Goal: Task Accomplishment & Management: Manage account settings

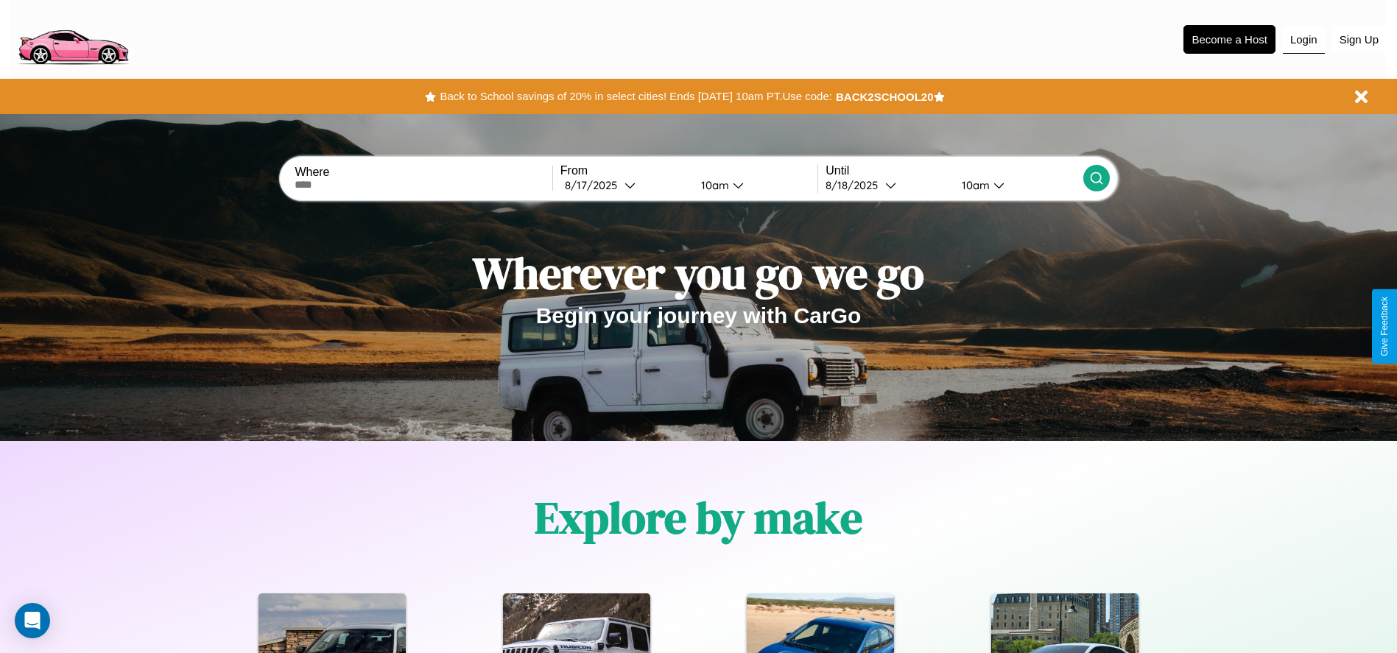
click at [1303, 39] on button "Login" at bounding box center [1304, 40] width 42 height 28
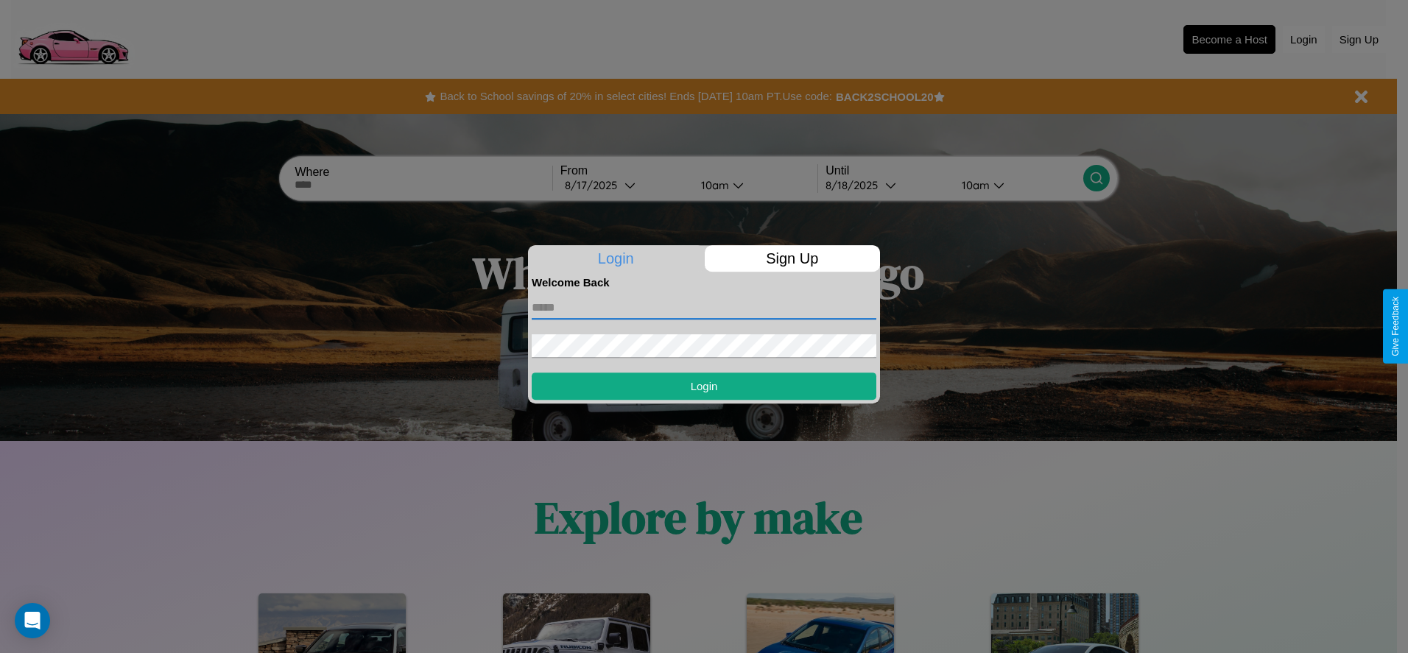
click at [704, 307] on input "text" at bounding box center [704, 308] width 345 height 24
type input "**********"
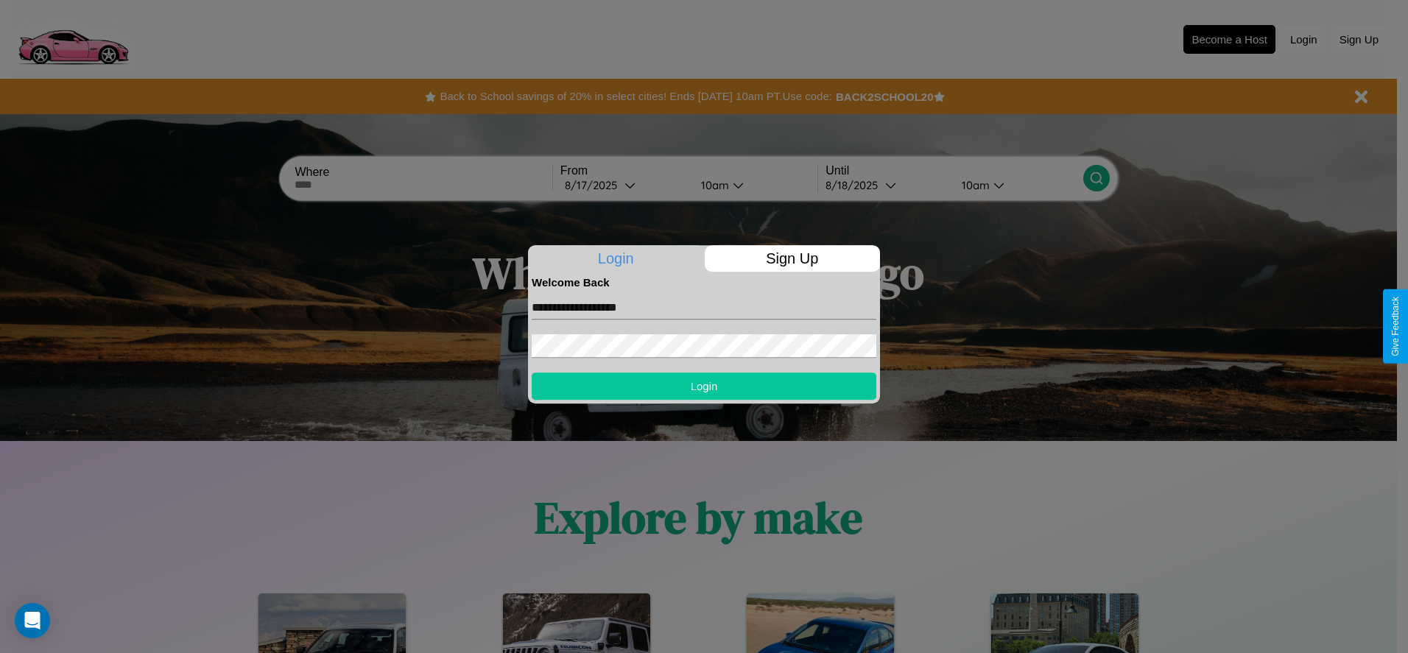
click at [704, 386] on button "Login" at bounding box center [704, 386] width 345 height 27
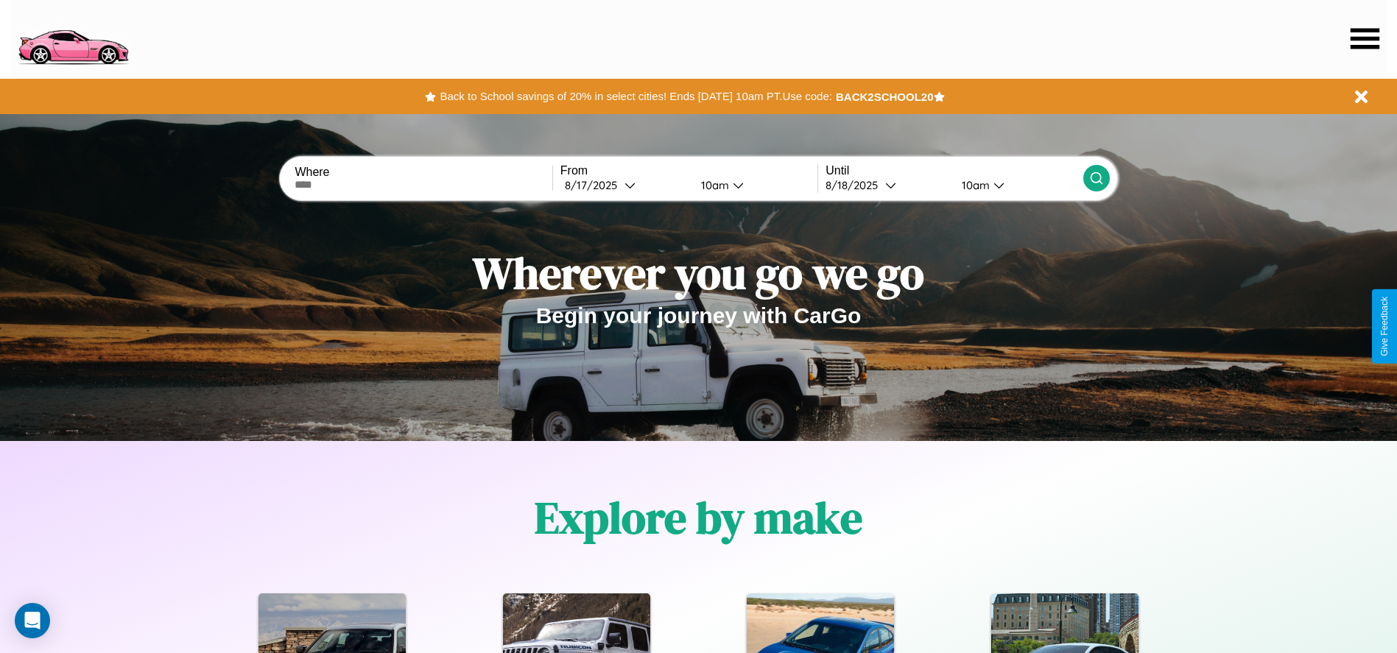
click at [1364, 38] on icon at bounding box center [1364, 38] width 29 height 21
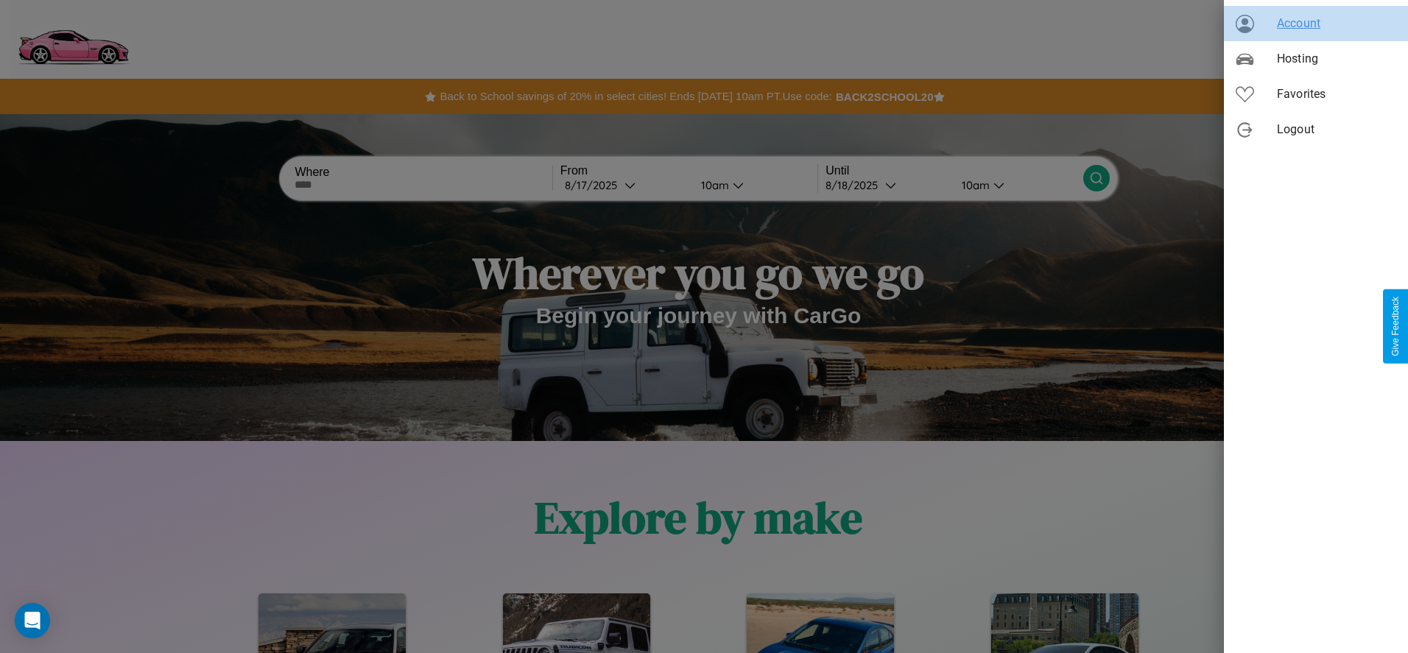
click at [1316, 24] on span "Account" at bounding box center [1336, 24] width 119 height 18
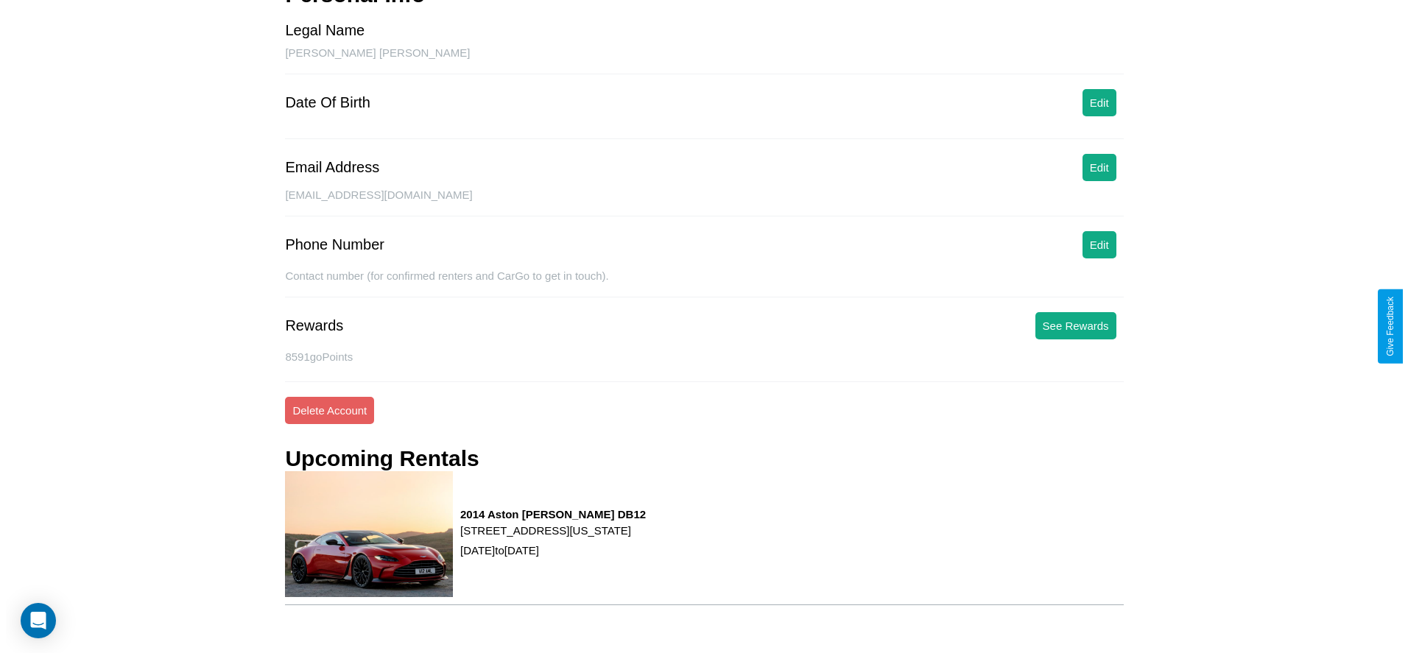
scroll to position [193, 0]
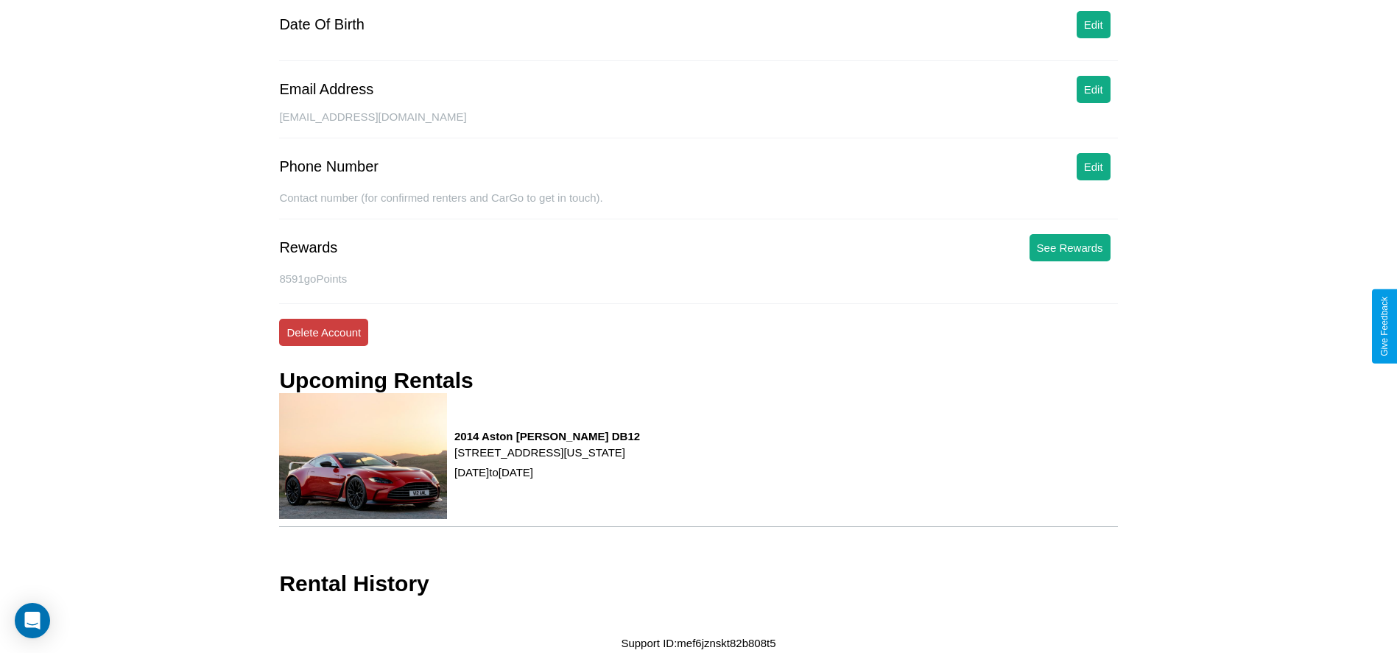
click at [323, 332] on button "Delete Account" at bounding box center [323, 332] width 89 height 27
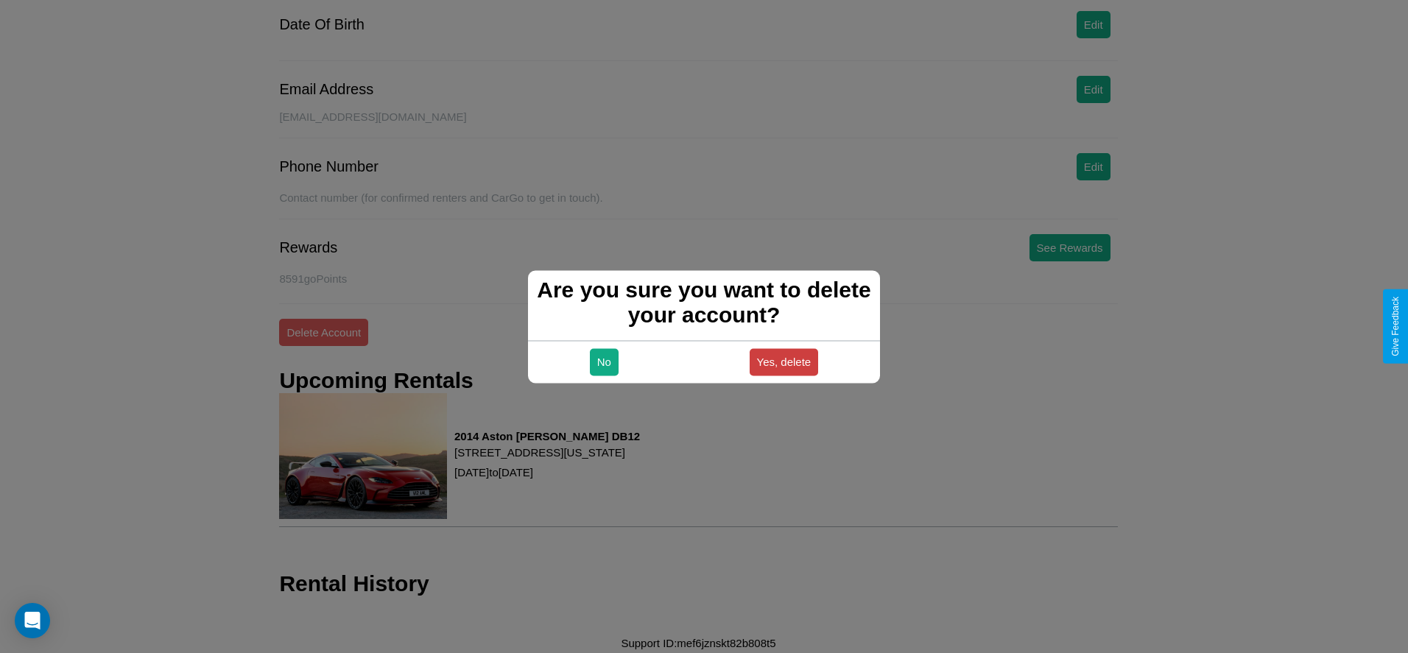
click at [783, 362] on button "Yes, delete" at bounding box center [784, 361] width 69 height 27
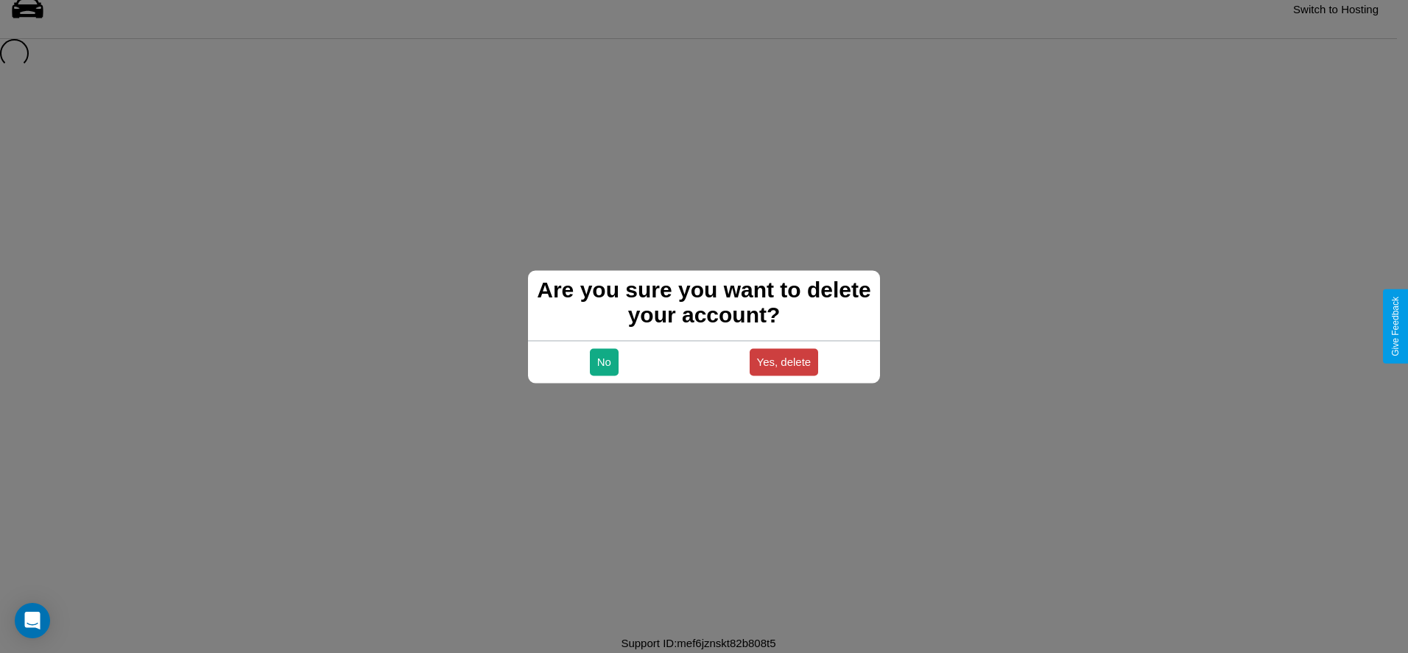
scroll to position [20, 0]
